Goal: Information Seeking & Learning: Compare options

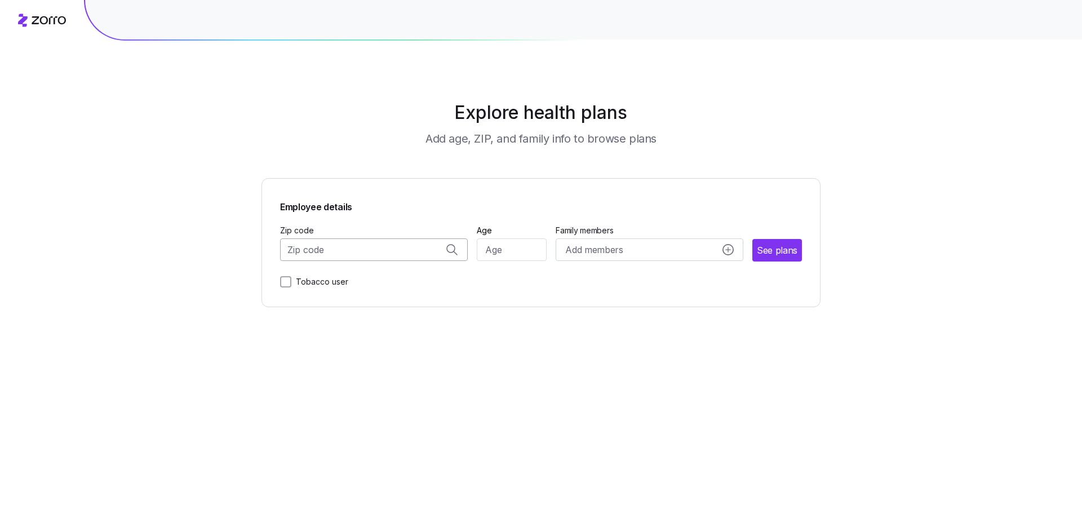
click at [365, 249] on input "Zip code" at bounding box center [374, 249] width 188 height 23
click at [363, 278] on span "53703, [GEOGRAPHIC_DATA], [GEOGRAPHIC_DATA]" at bounding box center [372, 279] width 158 height 14
type input "53703, [GEOGRAPHIC_DATA], [GEOGRAPHIC_DATA]"
click at [501, 246] on input "Age" at bounding box center [512, 249] width 70 height 23
type input "34"
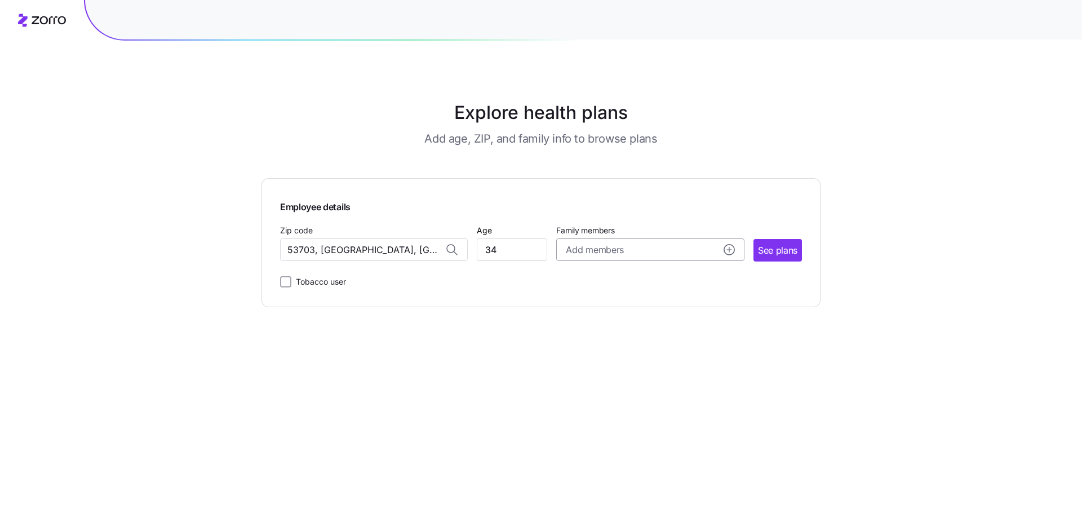
click at [586, 252] on span "Add members" at bounding box center [594, 250] width 57 height 14
click at [600, 320] on input "Age" at bounding box center [598, 322] width 56 height 23
type input "38"
click at [601, 395] on input "Age" at bounding box center [598, 393] width 56 height 23
type input "2"
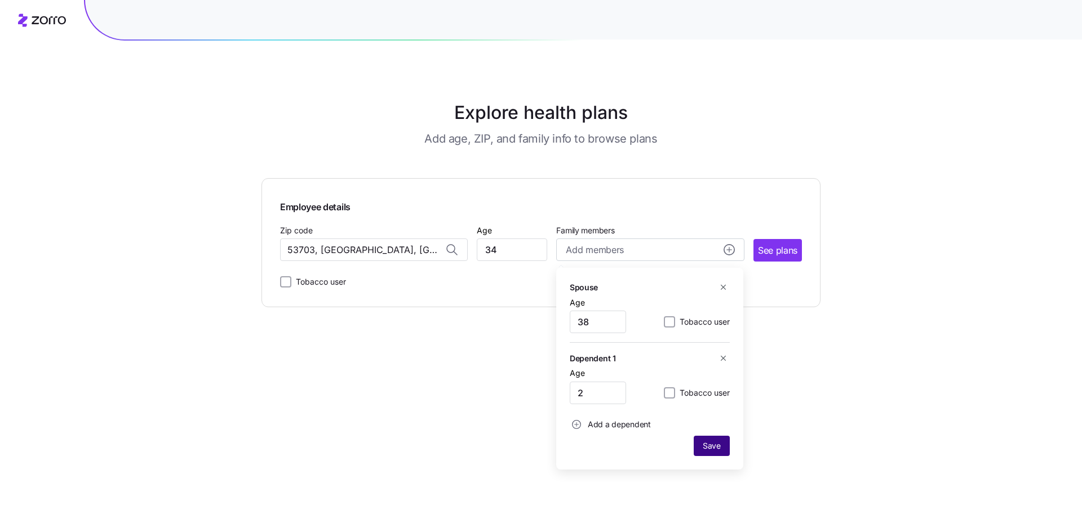
click at [703, 450] on span "Save" at bounding box center [712, 445] width 18 height 11
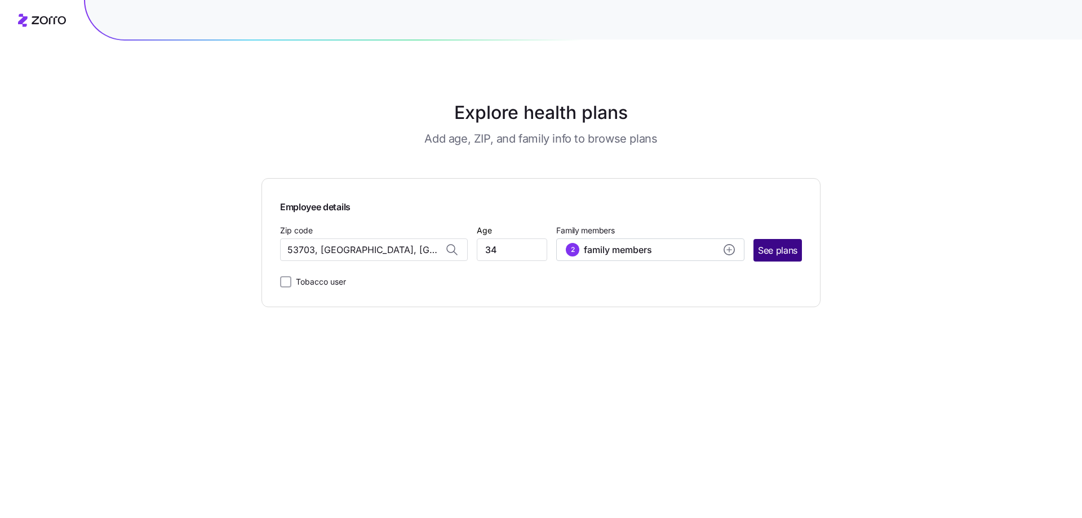
click at [776, 245] on span "See plans" at bounding box center [777, 250] width 39 height 14
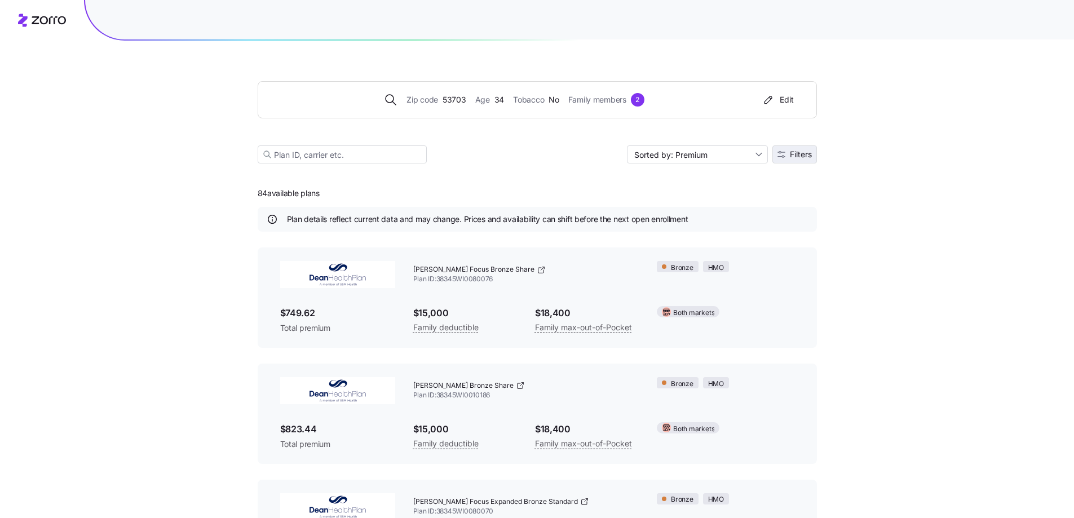
click at [798, 149] on button "Filters" at bounding box center [794, 154] width 45 height 18
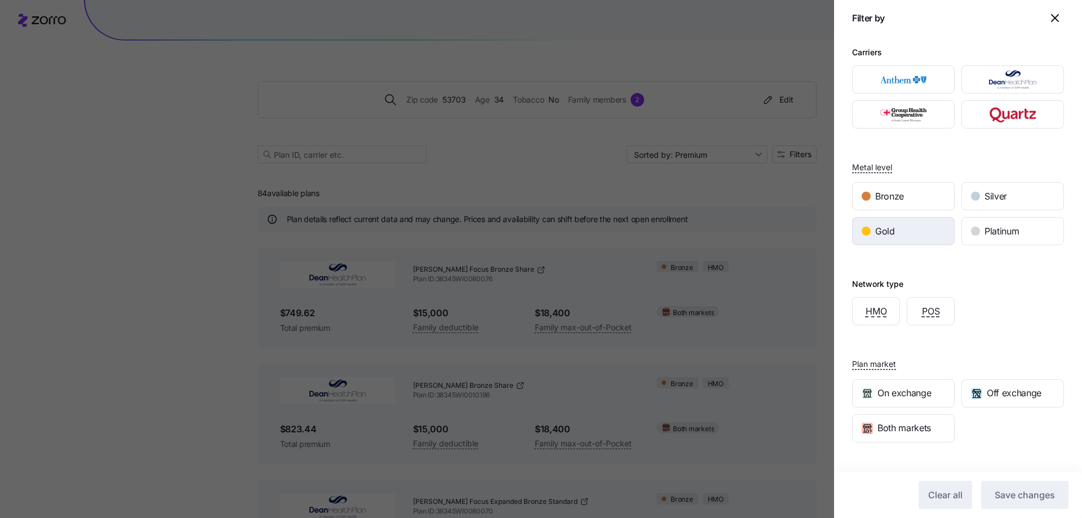
click at [921, 228] on div "Gold" at bounding box center [903, 231] width 101 height 27
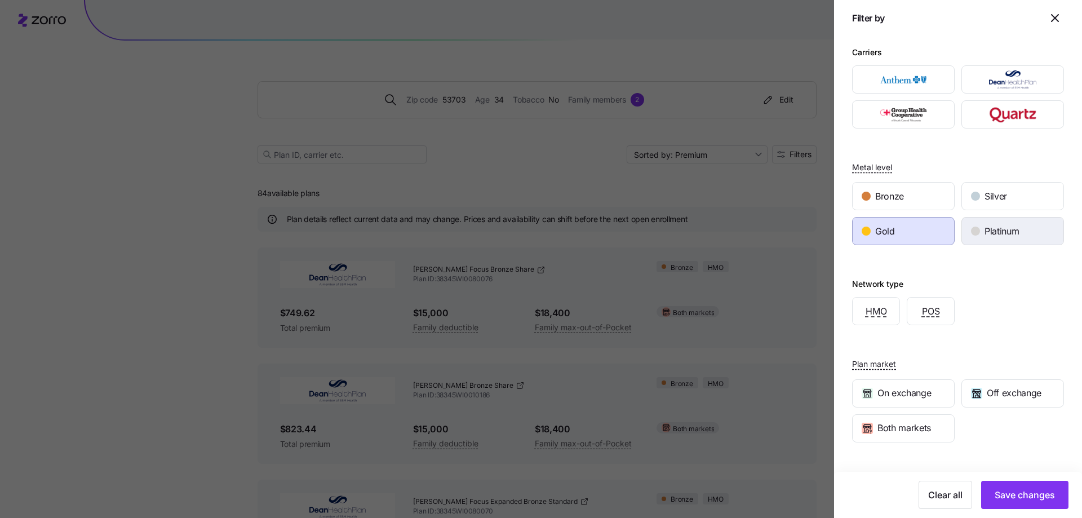
click at [985, 232] on span "Platinum" at bounding box center [1002, 231] width 34 height 14
click at [1016, 502] on button "Save changes" at bounding box center [1024, 495] width 87 height 28
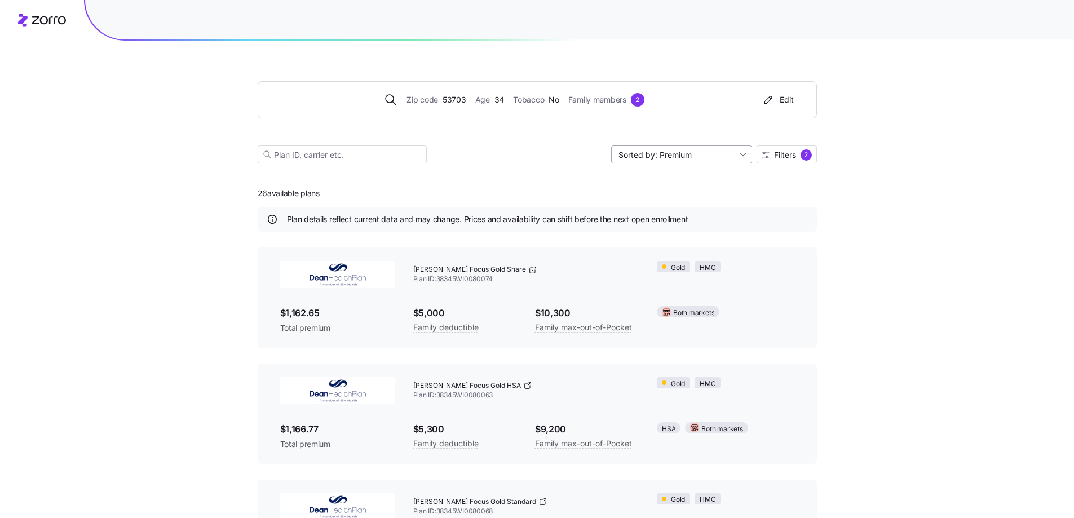
click at [675, 154] on input "Sorted by: Premium" at bounding box center [681, 154] width 141 height 18
click at [665, 213] on div "Max out of pocket" at bounding box center [680, 214] width 132 height 17
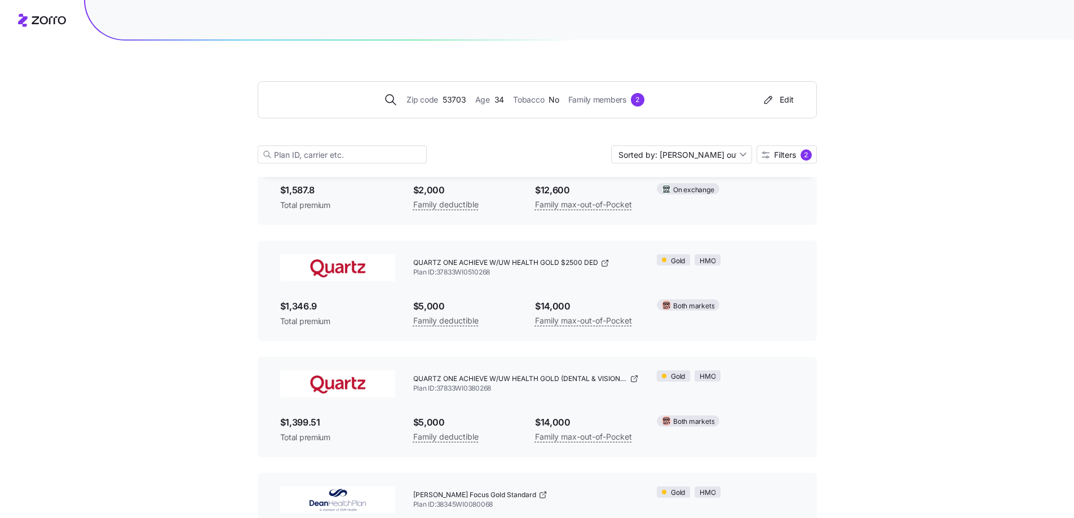
scroll to position [591, 0]
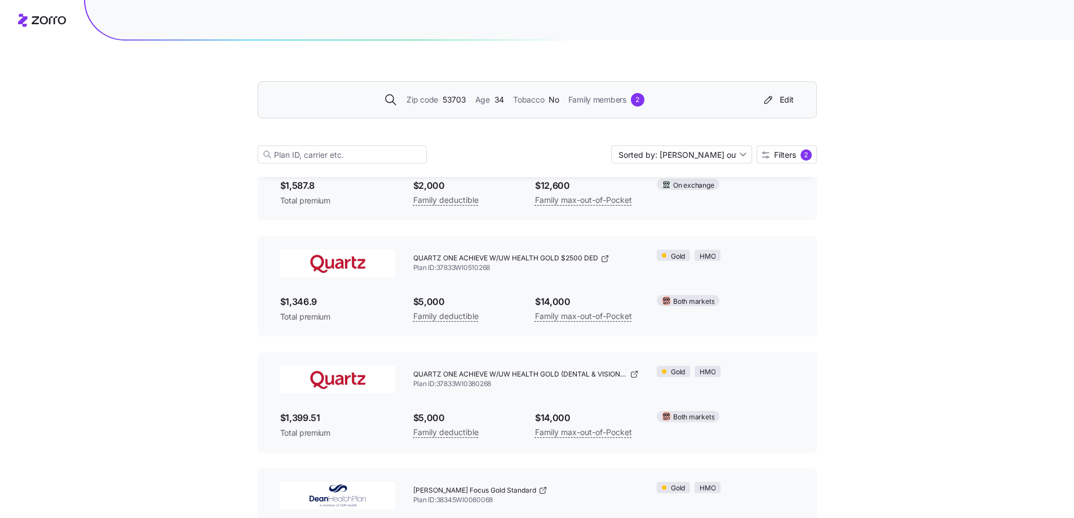
click at [799, 103] on div "Zip code 53703 Age [DEMOGRAPHIC_DATA] Tobacco No Family members 2 Edit" at bounding box center [537, 99] width 559 height 37
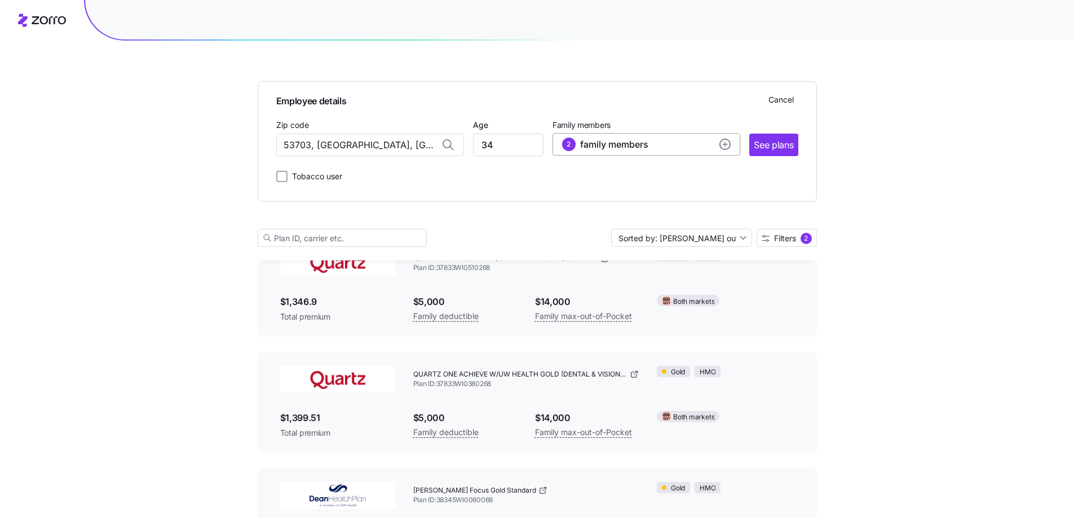
click at [705, 140] on div "2 family members" at bounding box center [646, 145] width 169 height 14
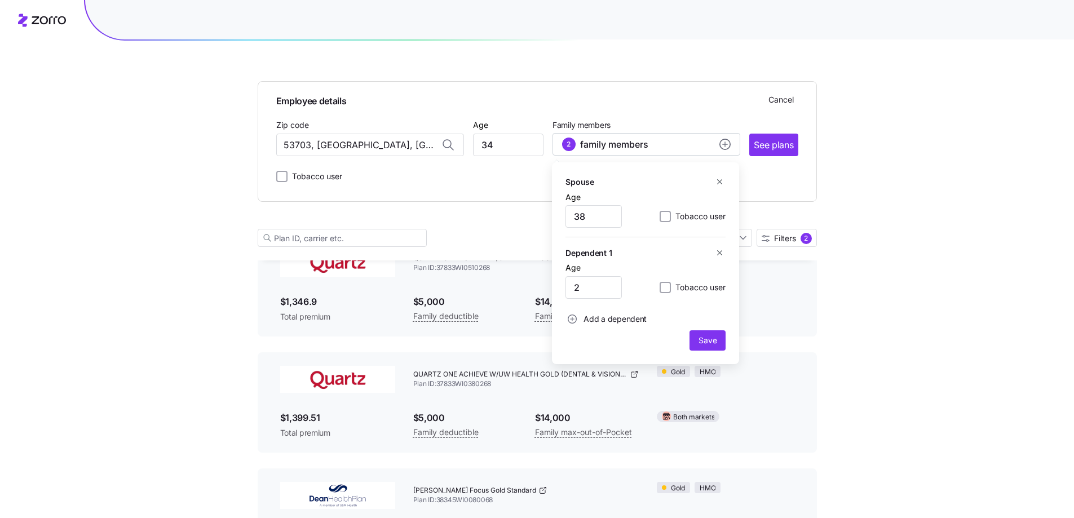
click at [719, 179] on icon "button" at bounding box center [719, 182] width 8 height 8
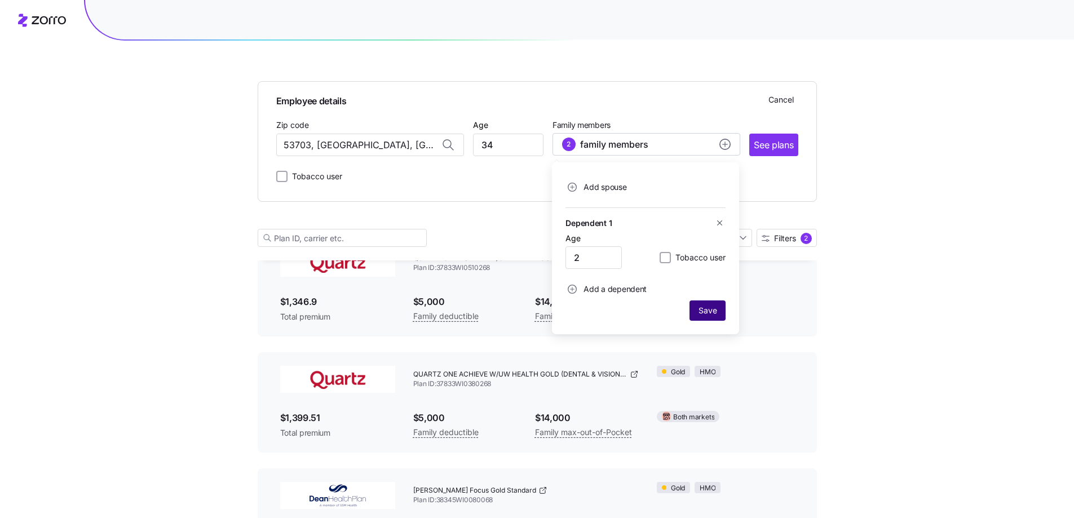
click at [717, 310] on span "Save" at bounding box center [707, 310] width 27 height 11
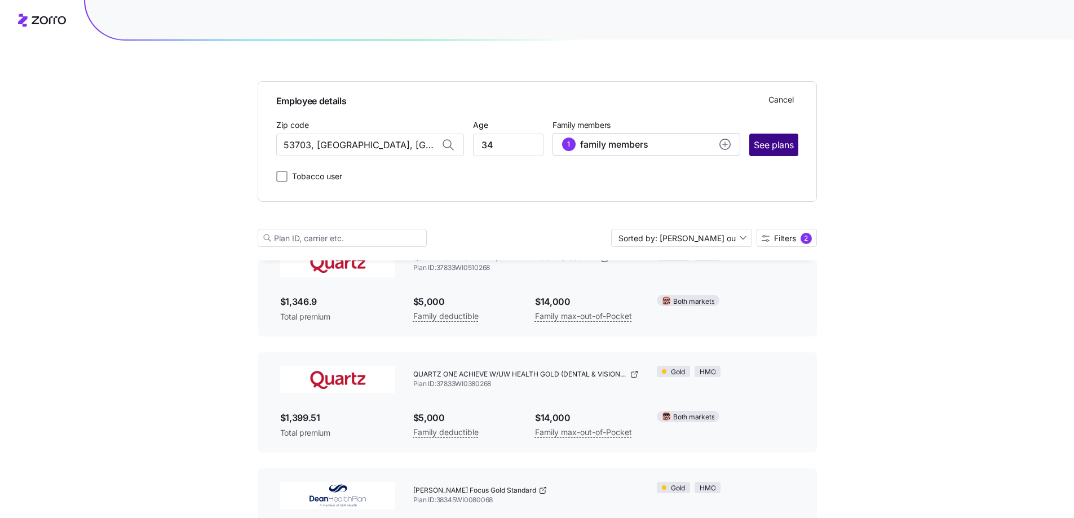
click at [781, 146] on span "See plans" at bounding box center [773, 145] width 39 height 14
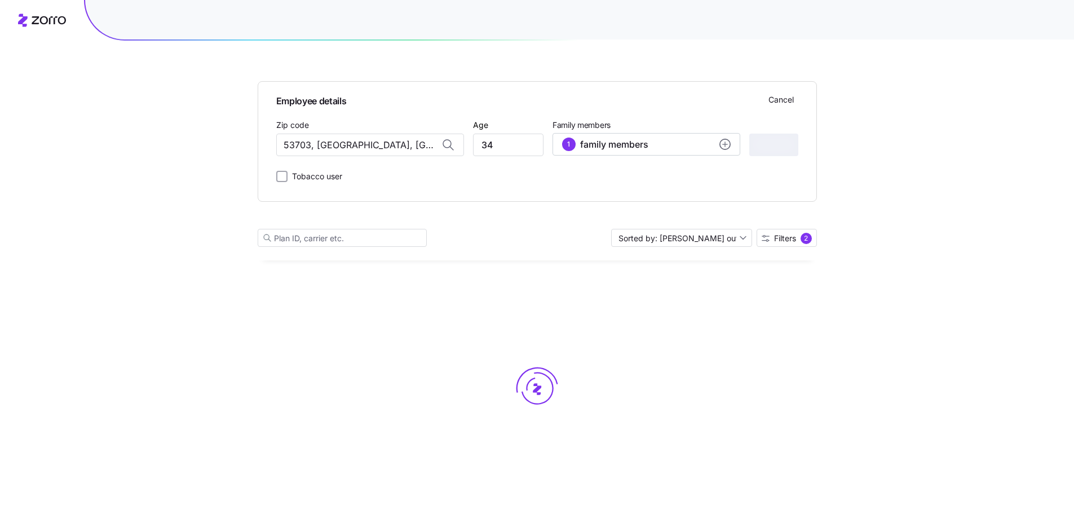
scroll to position [0, 0]
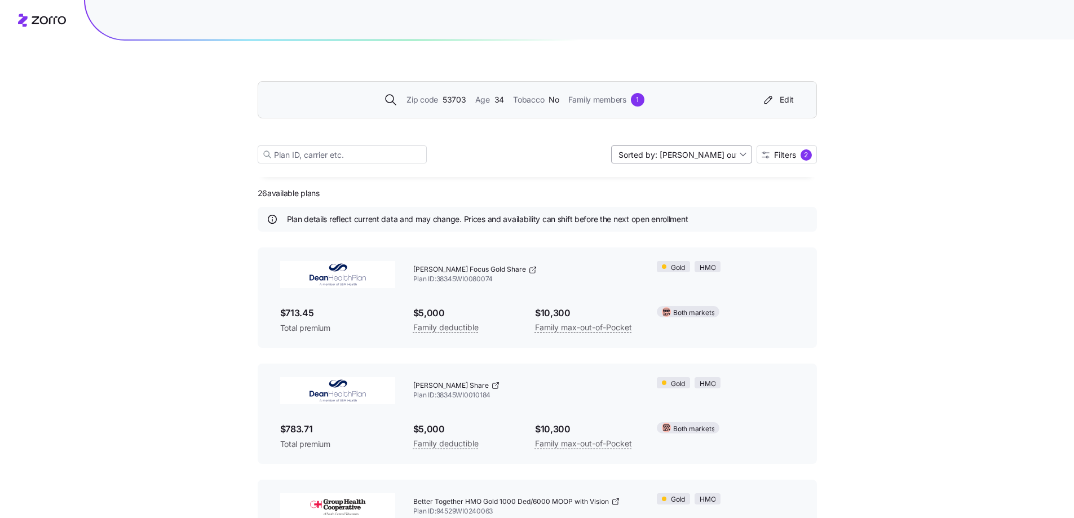
click at [688, 152] on input "Sorted by: [PERSON_NAME] out of pocket" at bounding box center [681, 154] width 141 height 18
click at [668, 202] on div "Deductible" at bounding box center [680, 197] width 132 height 17
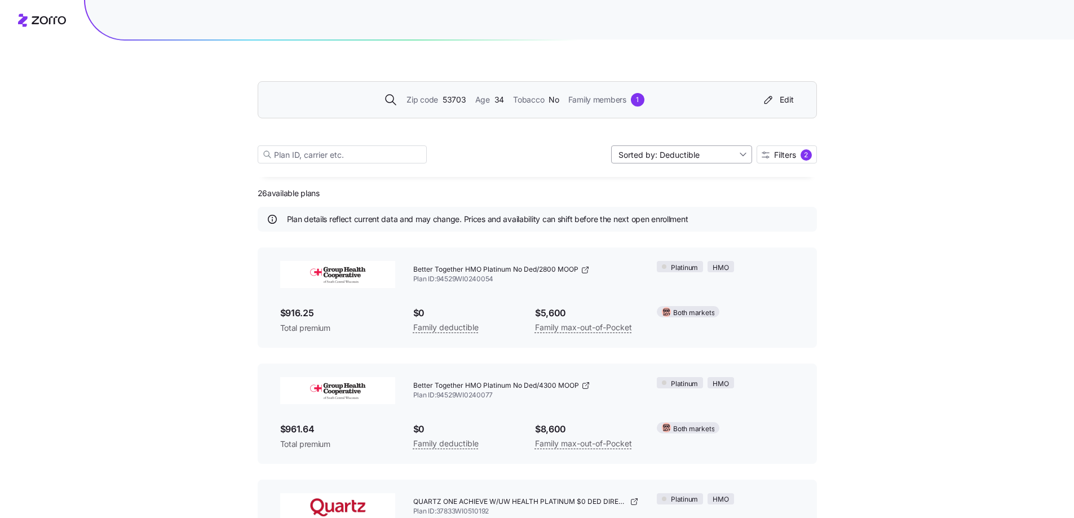
click at [669, 150] on input "Sorted by: Deductible" at bounding box center [681, 154] width 141 height 18
click at [650, 211] on div "Max out of pocket" at bounding box center [680, 214] width 132 height 17
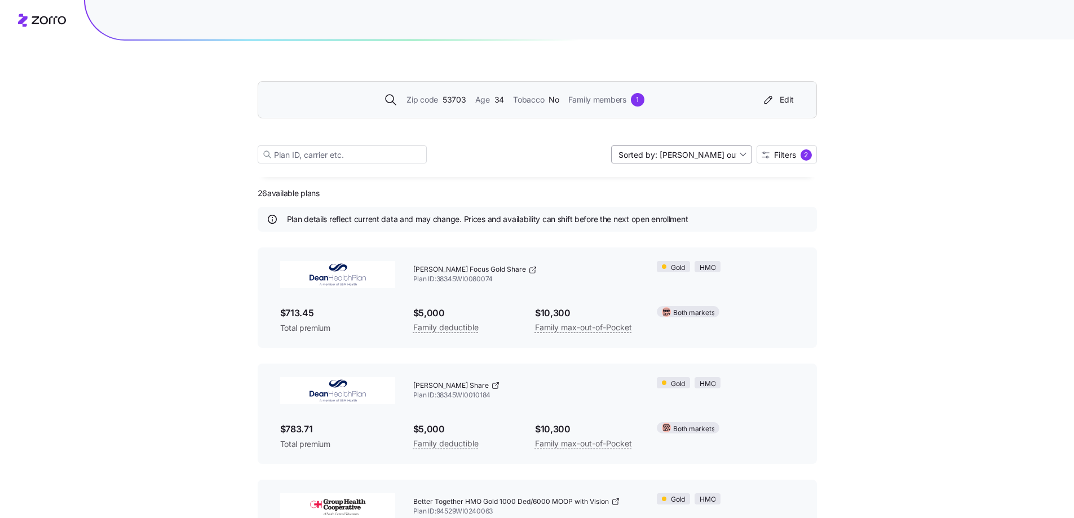
click at [648, 156] on input "Sorted by: [PERSON_NAME] out of pocket" at bounding box center [681, 154] width 141 height 18
click at [647, 200] on div "Deductible" at bounding box center [680, 197] width 132 height 17
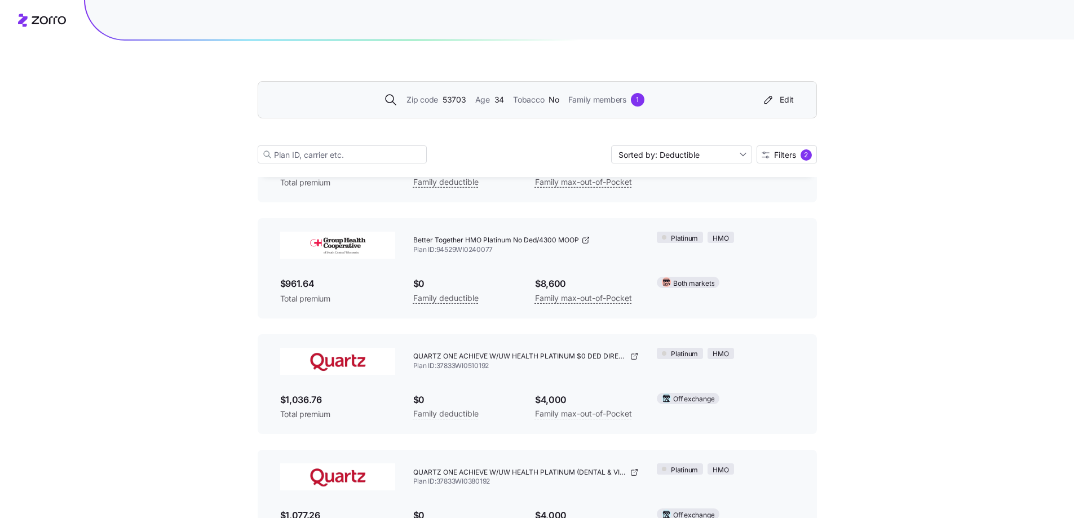
scroll to position [169, 0]
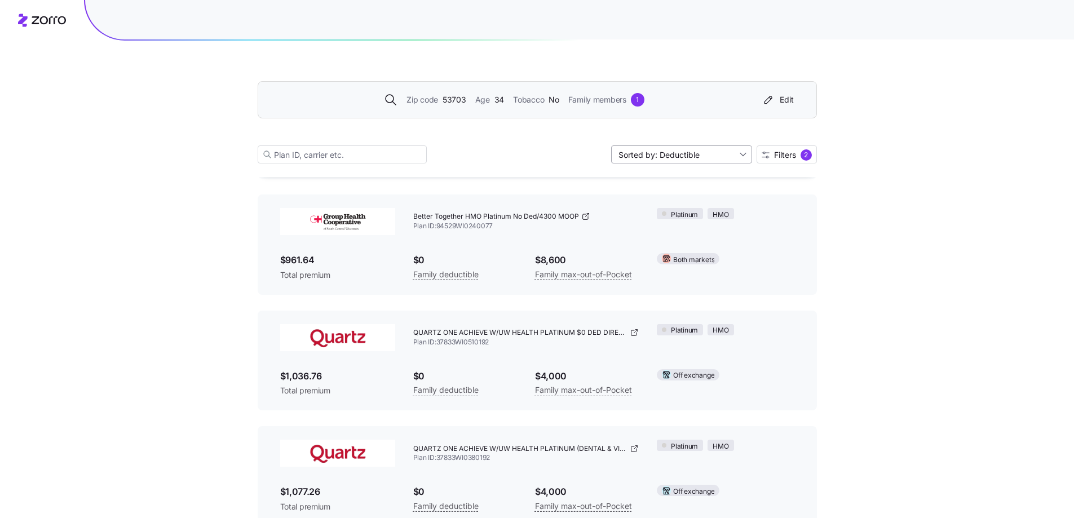
click at [661, 157] on input "Sorted by: Deductible" at bounding box center [681, 154] width 141 height 18
click at [647, 178] on div "Premium" at bounding box center [680, 180] width 132 height 17
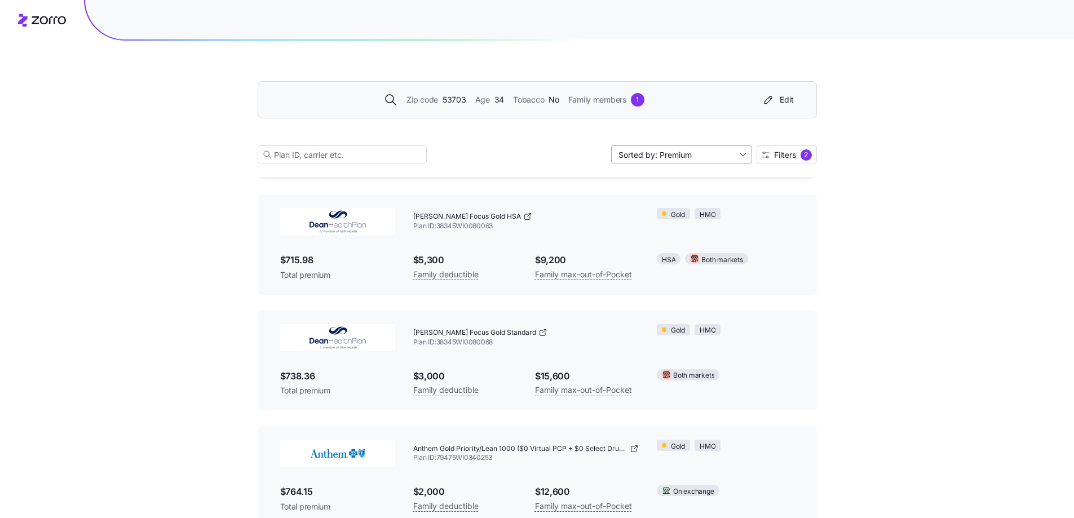
click at [645, 158] on input "Sorted by: Premium" at bounding box center [681, 154] width 141 height 18
click at [671, 213] on div "Max out of pocket" at bounding box center [680, 214] width 132 height 17
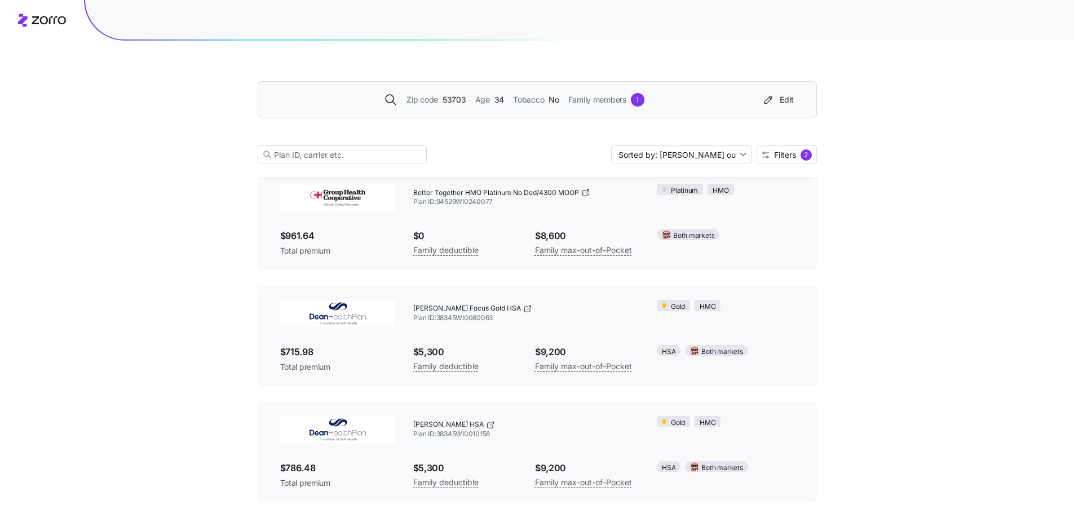
scroll to position [2745, 0]
click at [670, 153] on input "Sorted by: [PERSON_NAME] out of pocket" at bounding box center [681, 154] width 141 height 18
click at [657, 194] on div "Deductible" at bounding box center [680, 197] width 132 height 17
type input "Sorted by: Deductible"
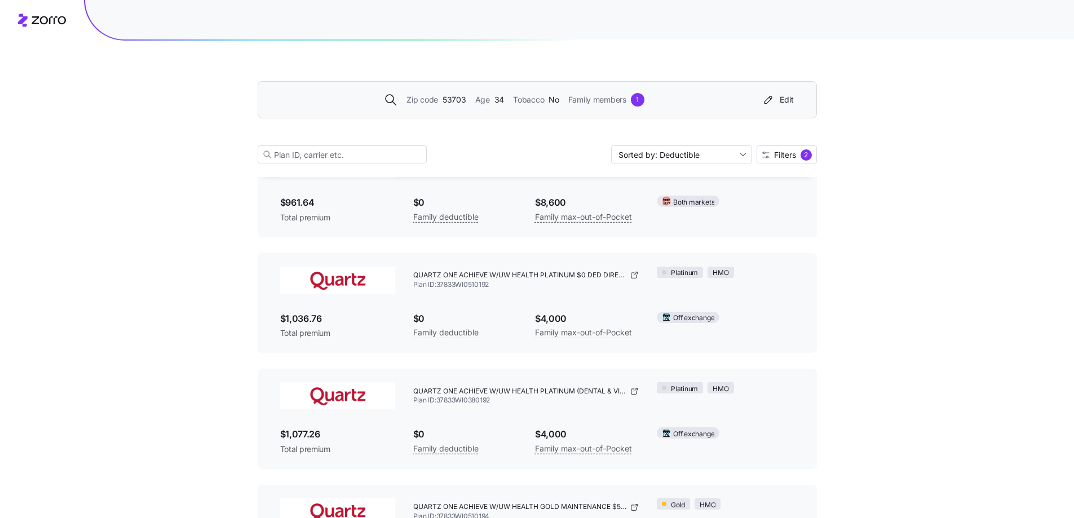
scroll to position [225, 0]
click at [592, 99] on span "Family members" at bounding box center [597, 100] width 58 height 12
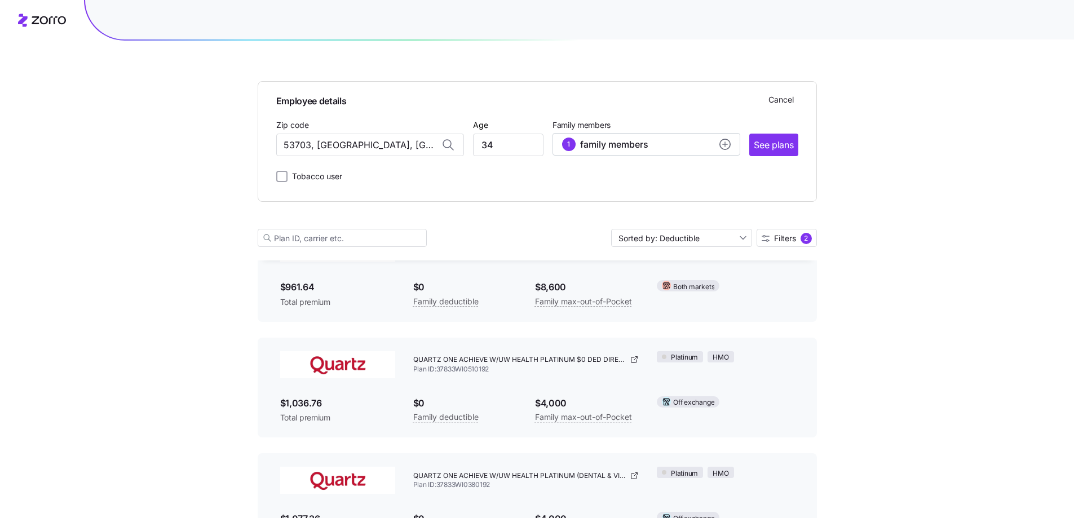
scroll to position [309, 0]
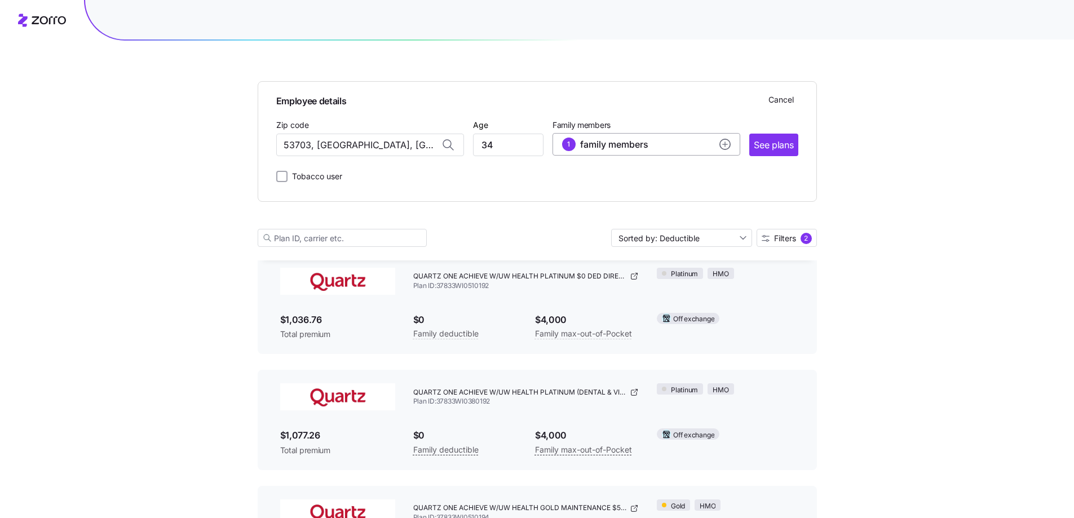
click at [636, 147] on span "family members" at bounding box center [614, 145] width 68 height 14
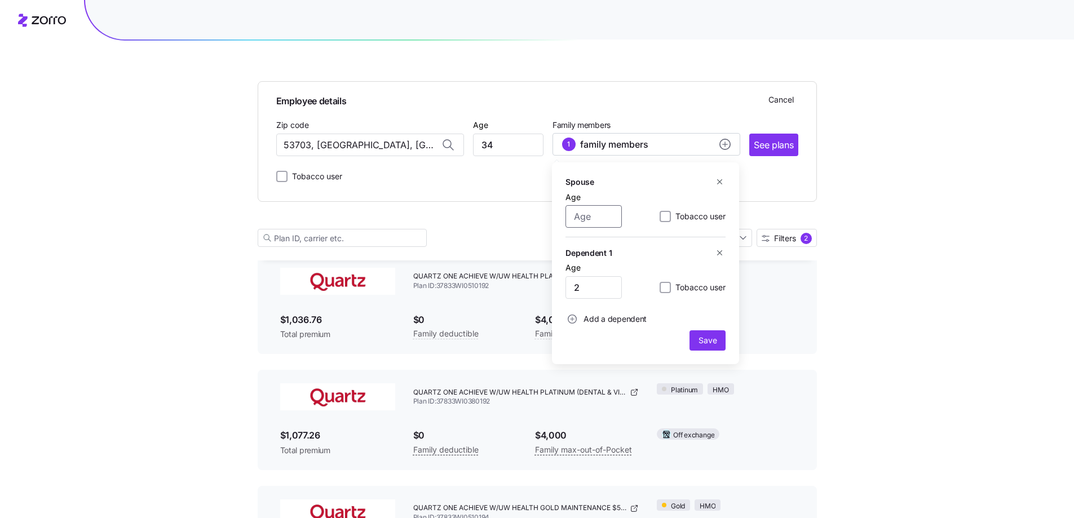
click at [591, 221] on input "Age" at bounding box center [593, 216] width 56 height 23
type input "38"
click at [699, 343] on span "Save" at bounding box center [707, 340] width 18 height 11
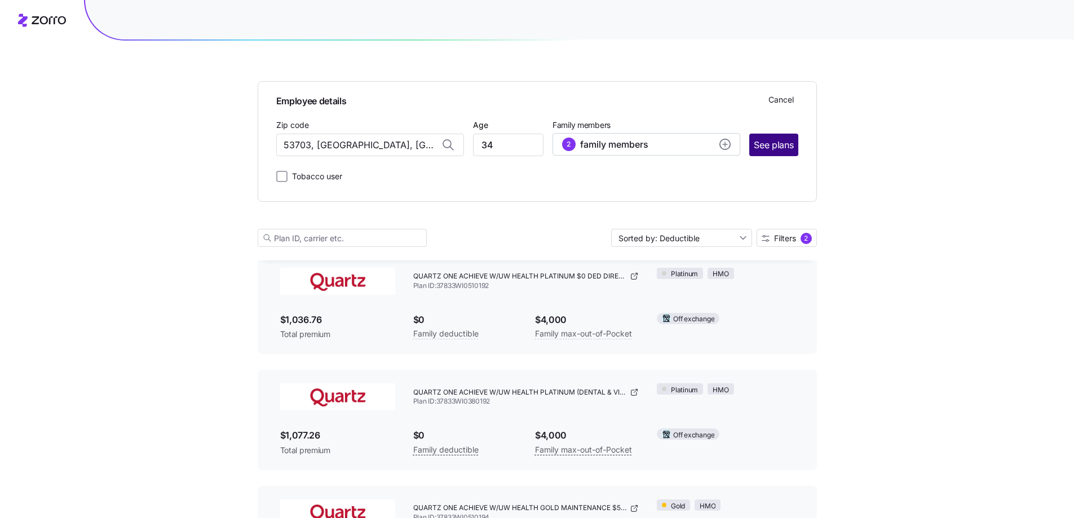
click at [763, 150] on span "See plans" at bounding box center [773, 145] width 39 height 14
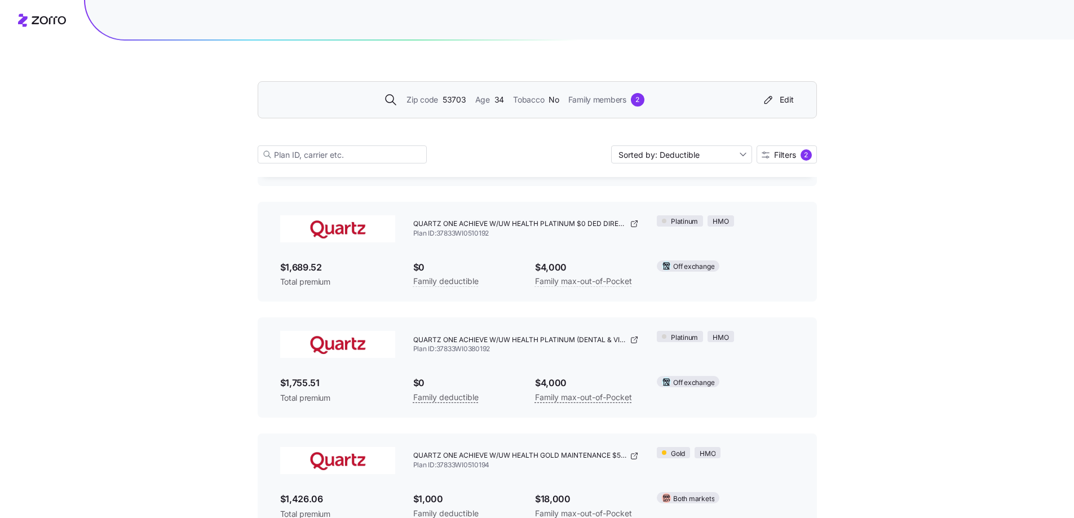
scroll to position [282, 0]
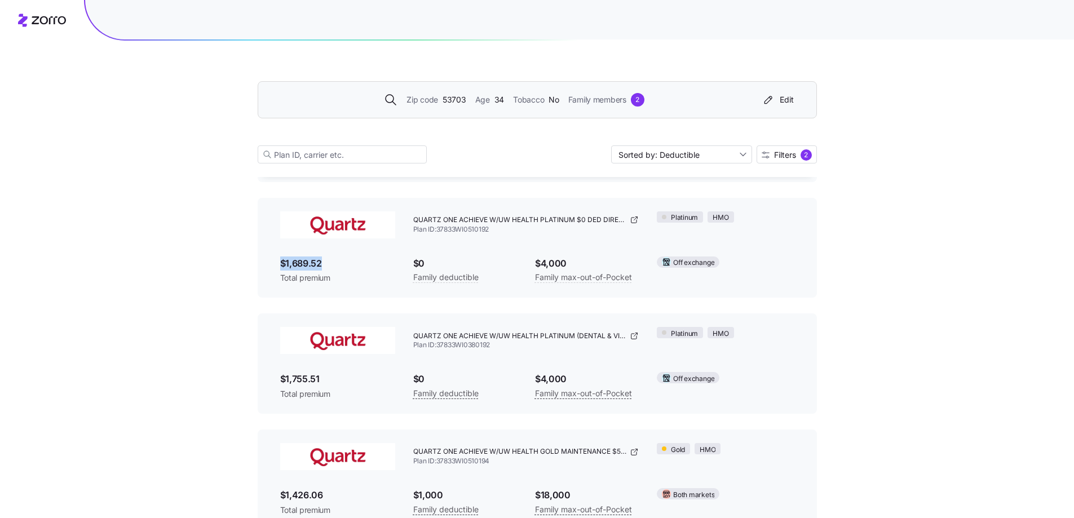
drag, startPoint x: 343, startPoint y: 264, endPoint x: 374, endPoint y: 267, distance: 31.6
click at [374, 267] on span "$1,689.52" at bounding box center [337, 263] width 115 height 14
click at [375, 263] on span "$1,689.52" at bounding box center [337, 263] width 115 height 14
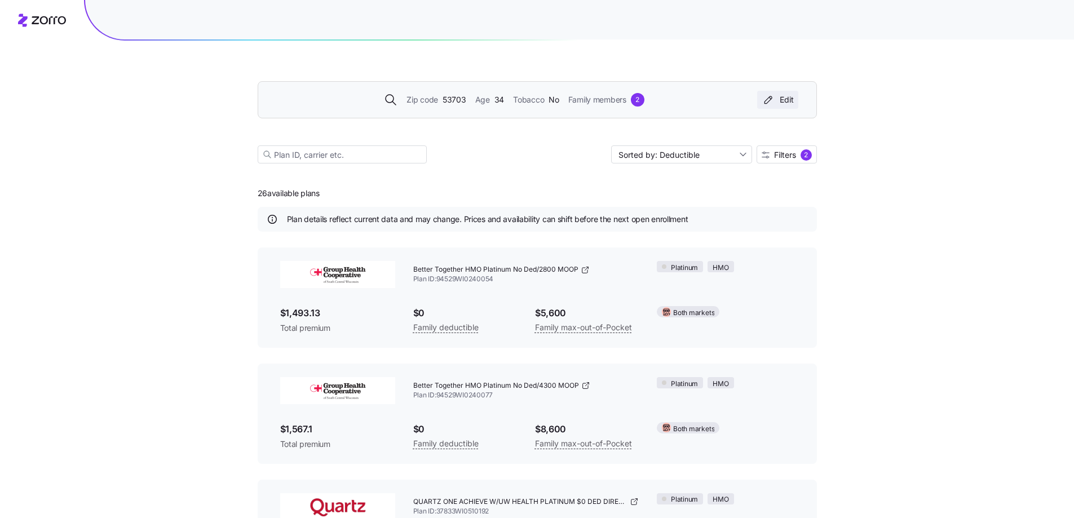
click at [781, 97] on div "Edit" at bounding box center [777, 99] width 32 height 11
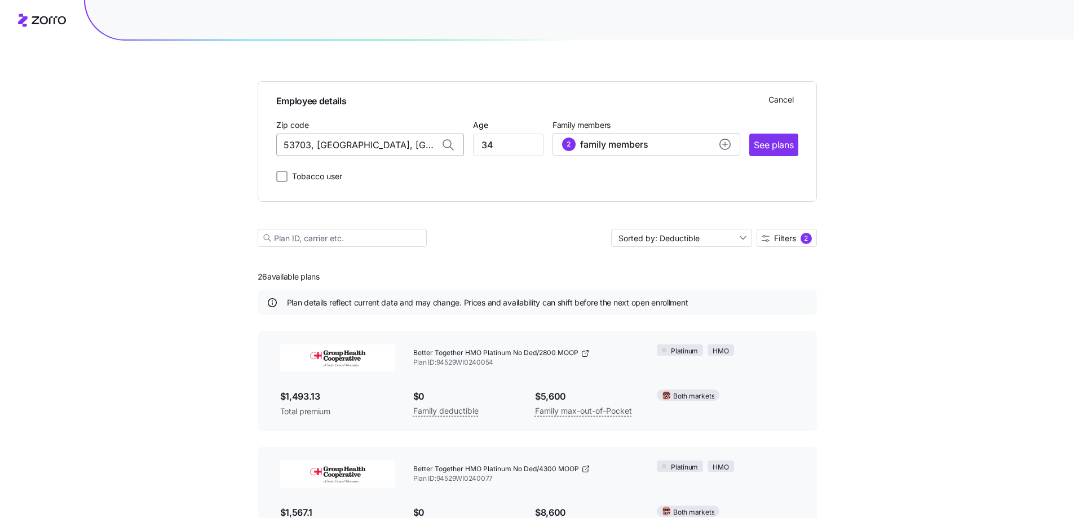
click at [378, 145] on input "53703, [GEOGRAPHIC_DATA], [GEOGRAPHIC_DATA]" at bounding box center [370, 145] width 188 height 23
drag, startPoint x: 404, startPoint y: 143, endPoint x: 245, endPoint y: 155, distance: 158.8
click at [343, 171] on span "53719, [GEOGRAPHIC_DATA], [GEOGRAPHIC_DATA]" at bounding box center [368, 174] width 158 height 14
type input "53719, [GEOGRAPHIC_DATA], [GEOGRAPHIC_DATA]"
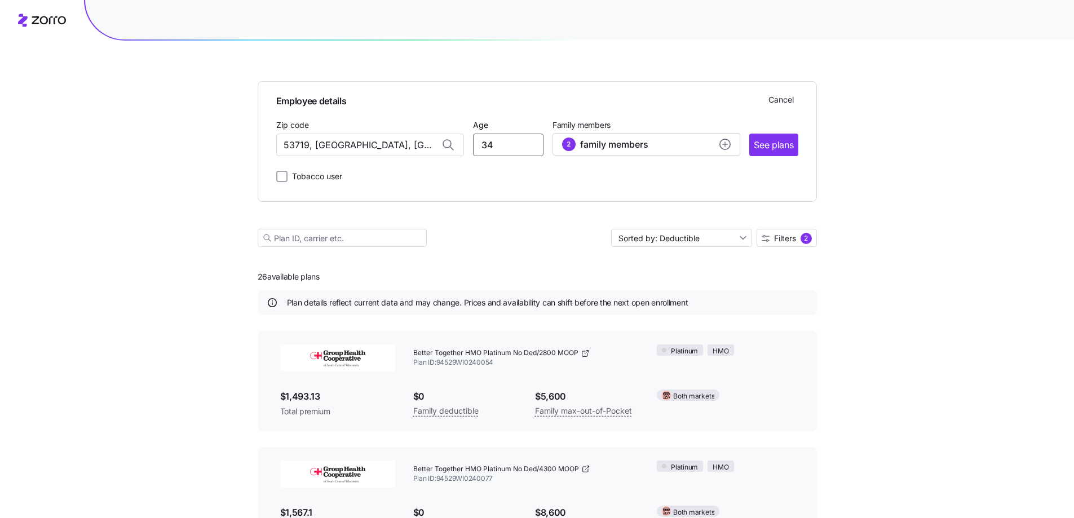
click at [495, 145] on input "34" at bounding box center [508, 145] width 70 height 23
type input "62"
click at [719, 139] on div "2 family members" at bounding box center [646, 145] width 169 height 14
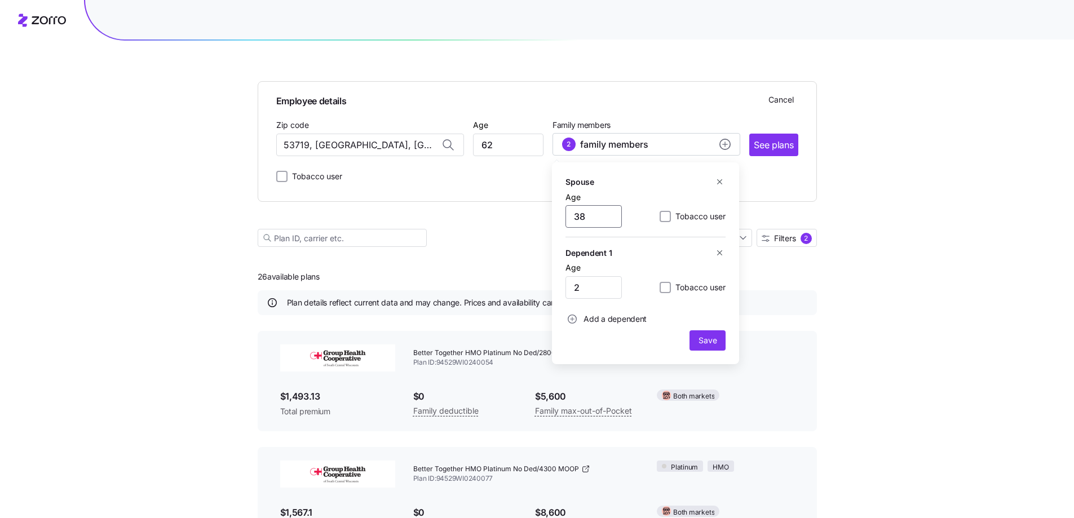
click at [593, 210] on input "38" at bounding box center [593, 216] width 56 height 23
type input "51"
click at [721, 255] on icon "button" at bounding box center [719, 253] width 8 height 8
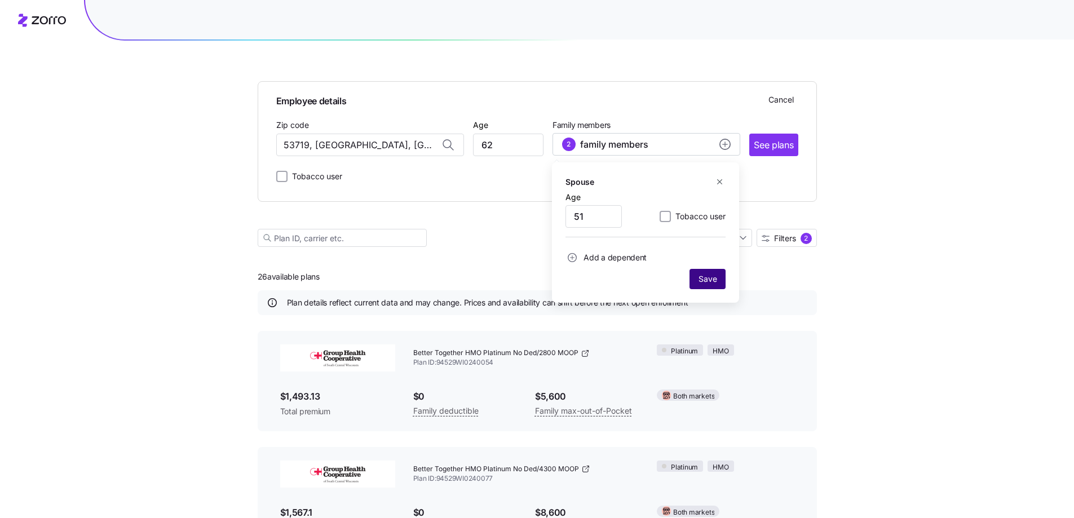
click at [708, 284] on span "Save" at bounding box center [707, 278] width 18 height 11
click at [777, 144] on span "See plans" at bounding box center [773, 145] width 39 height 14
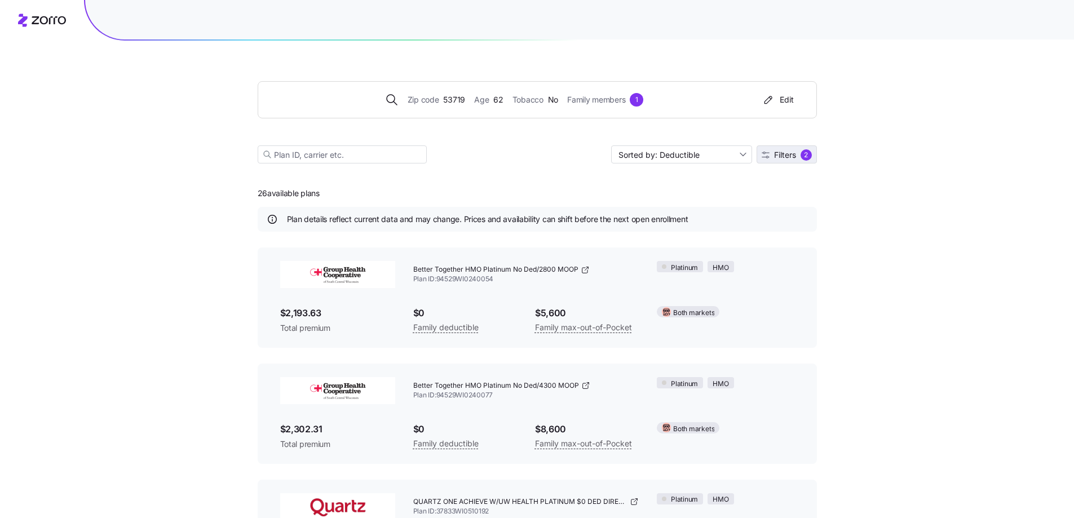
click at [778, 150] on span "Filters 2" at bounding box center [786, 154] width 50 height 11
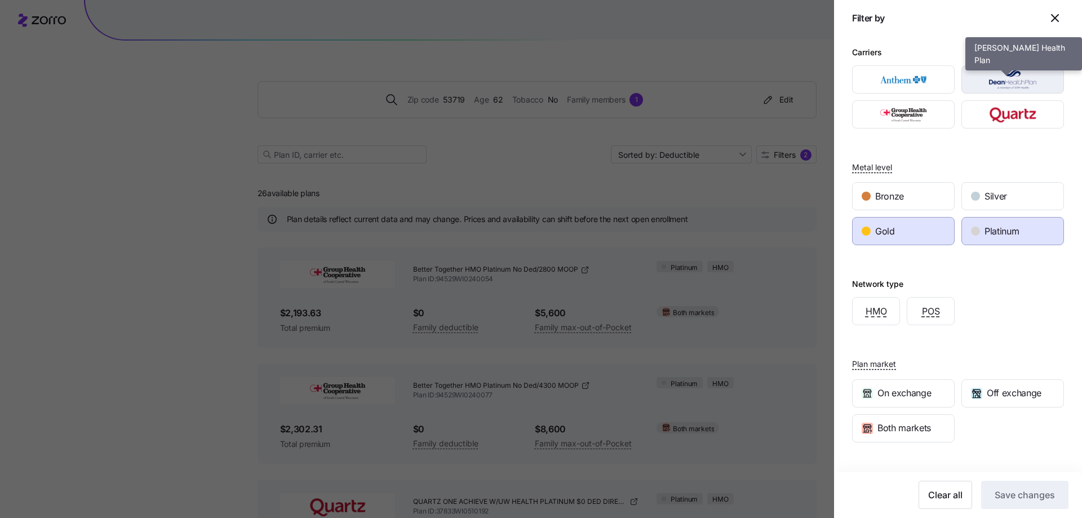
click at [993, 79] on img "button" at bounding box center [1013, 79] width 83 height 23
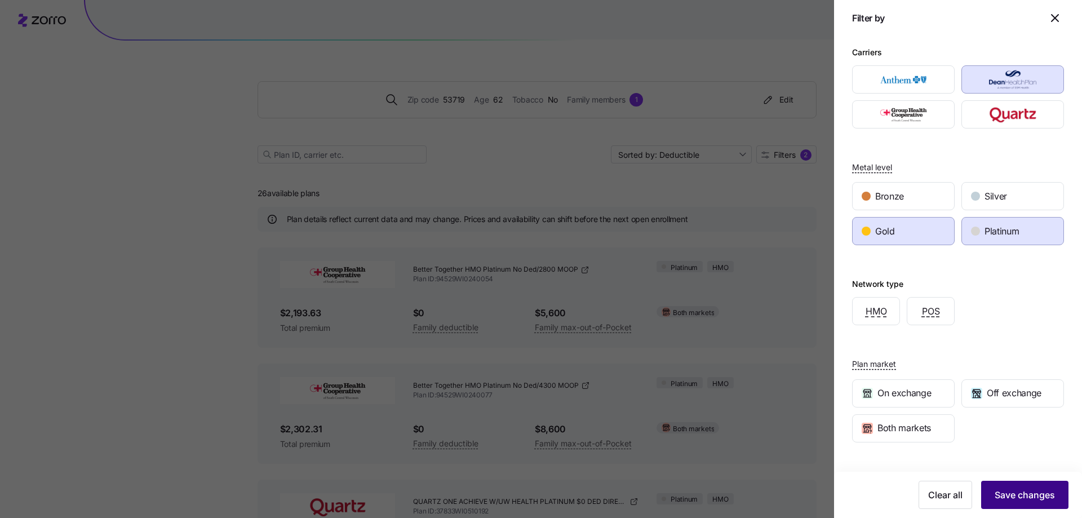
click at [1018, 495] on span "Save changes" at bounding box center [1025, 495] width 60 height 14
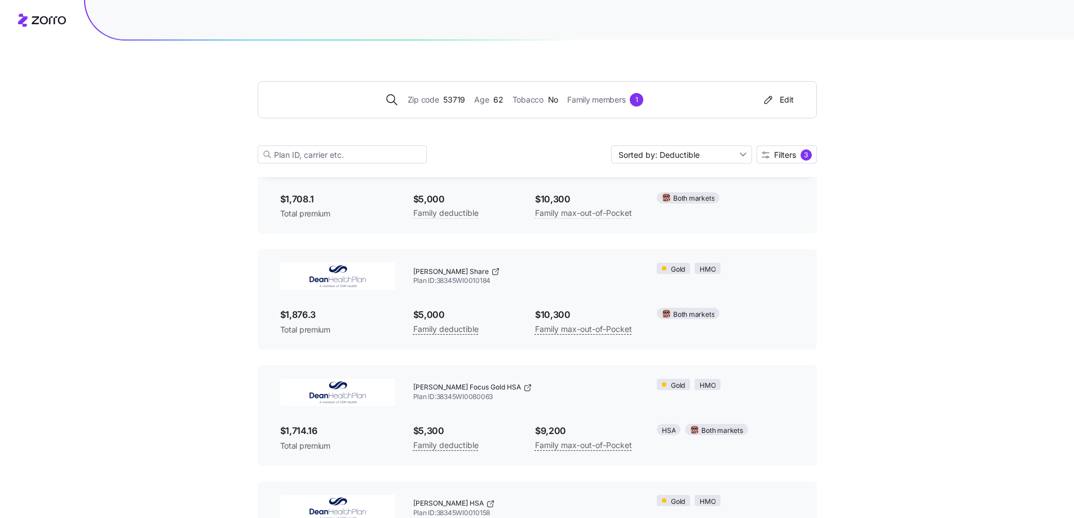
scroll to position [426, 0]
